Goal: Find specific page/section: Find specific page/section

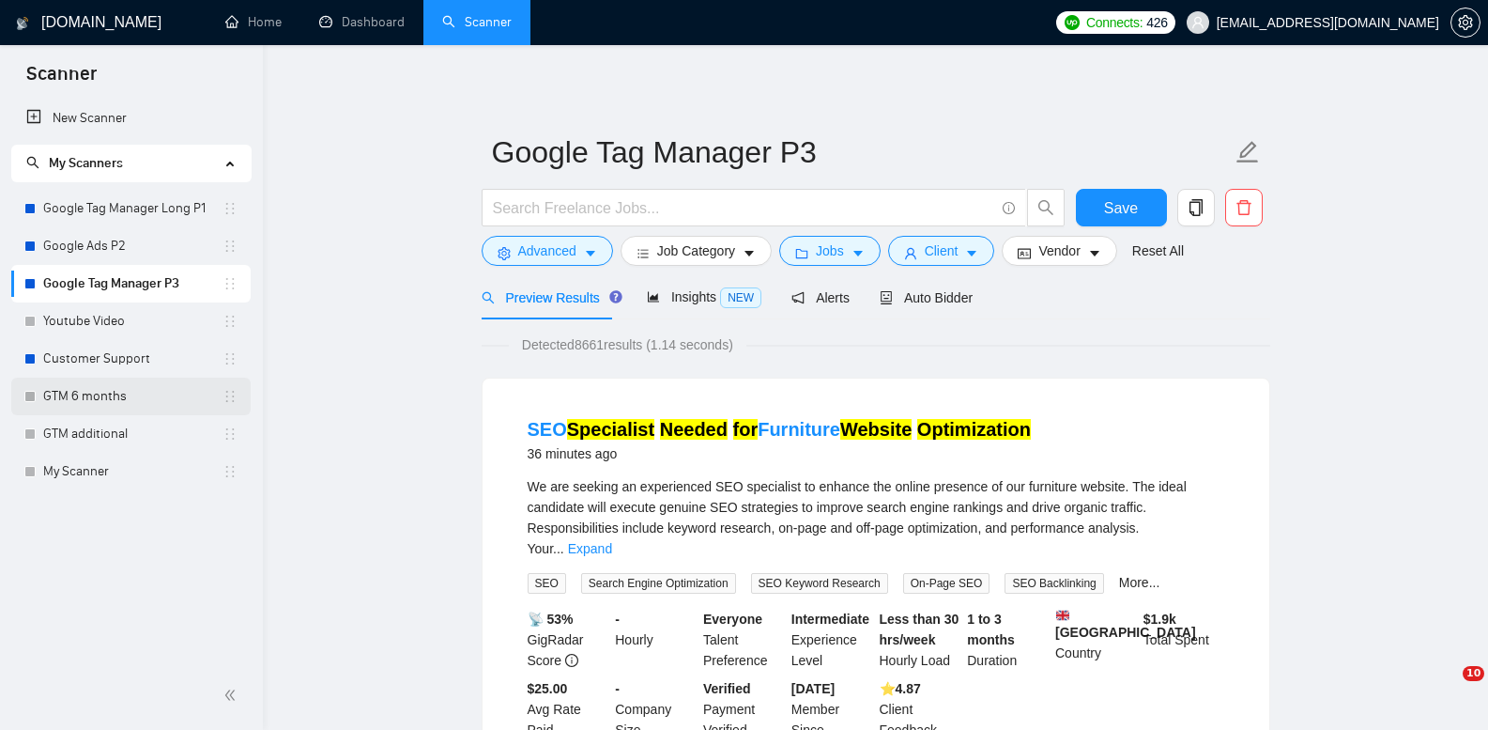
click at [132, 391] on link "GTM 6 months" at bounding box center [132, 396] width 179 height 38
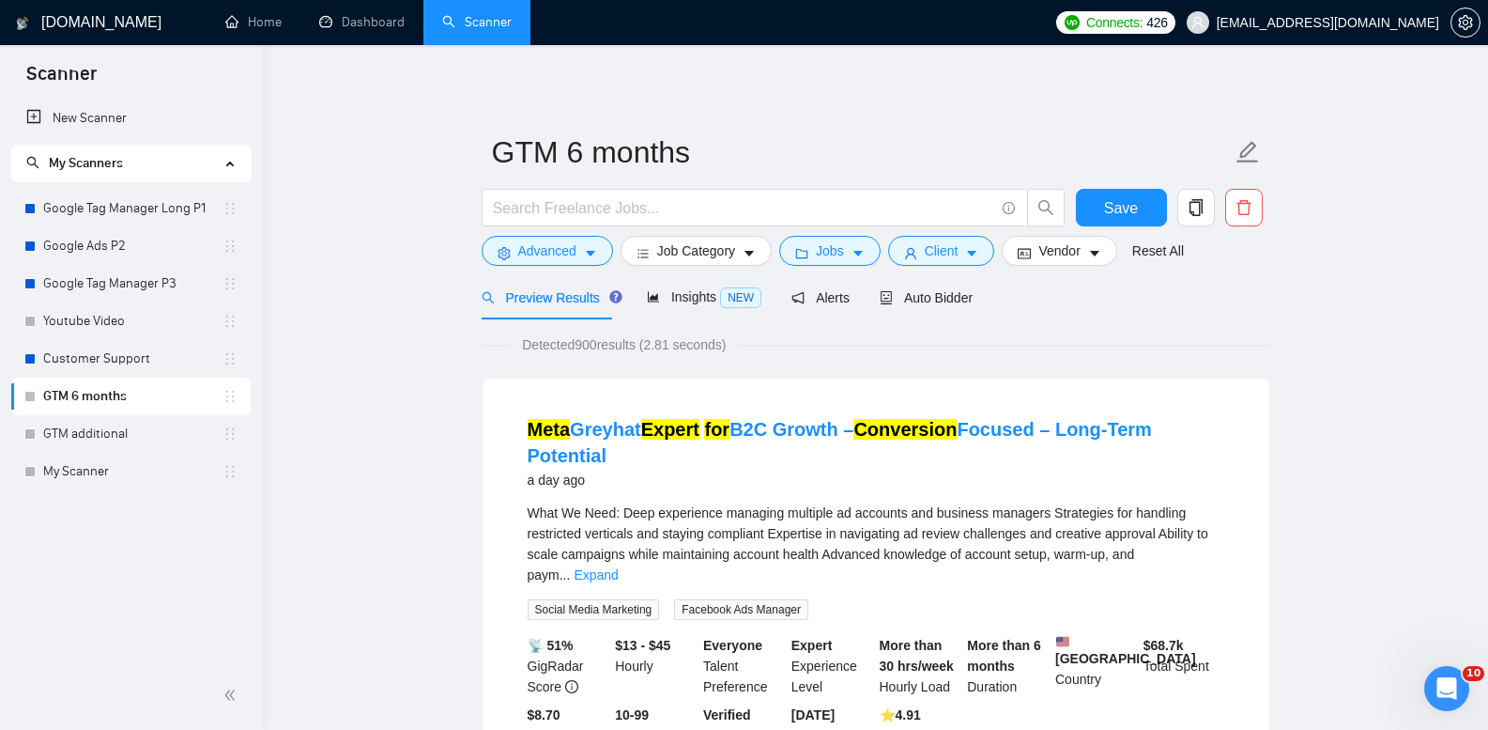
click at [162, 215] on link "Google Tag Manager Long P1" at bounding box center [132, 209] width 179 height 38
